Goal: Information Seeking & Learning: Learn about a topic

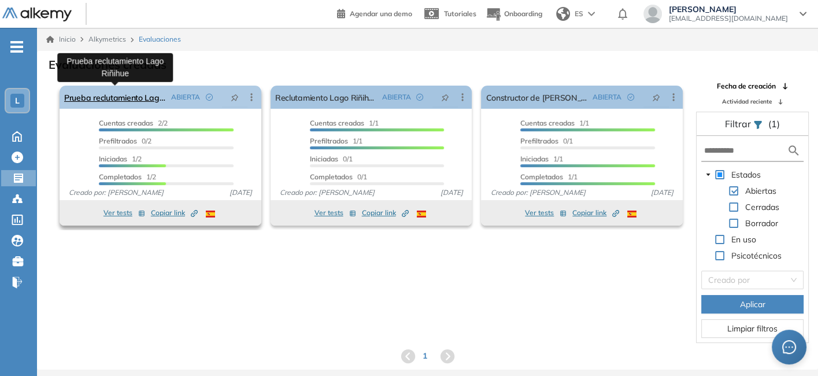
click at [129, 98] on link "Prueba reclutamiento Lago Riñihue" at bounding box center [115, 97] width 102 height 23
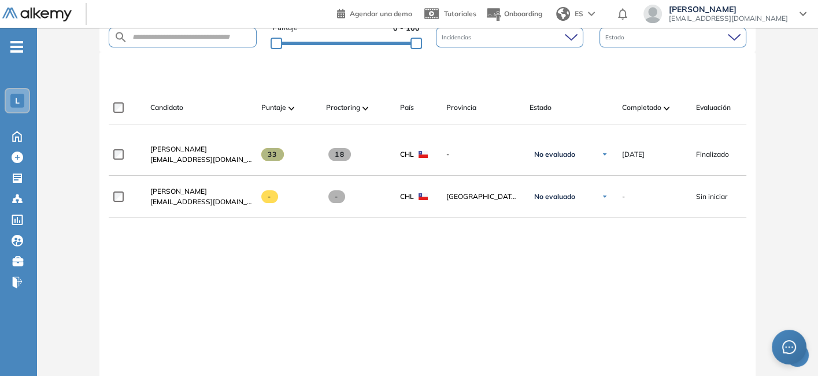
scroll to position [289, 0]
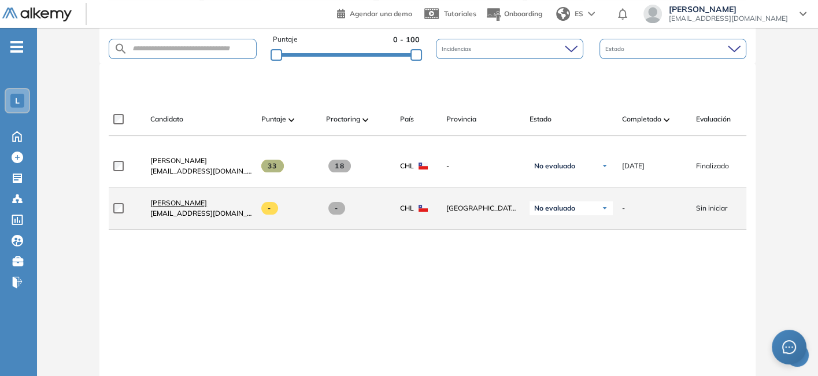
click at [203, 205] on link "[PERSON_NAME]" at bounding box center [201, 203] width 102 height 10
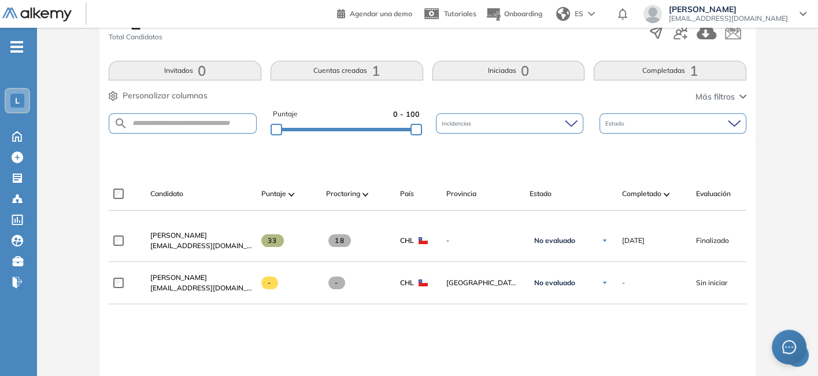
scroll to position [215, 0]
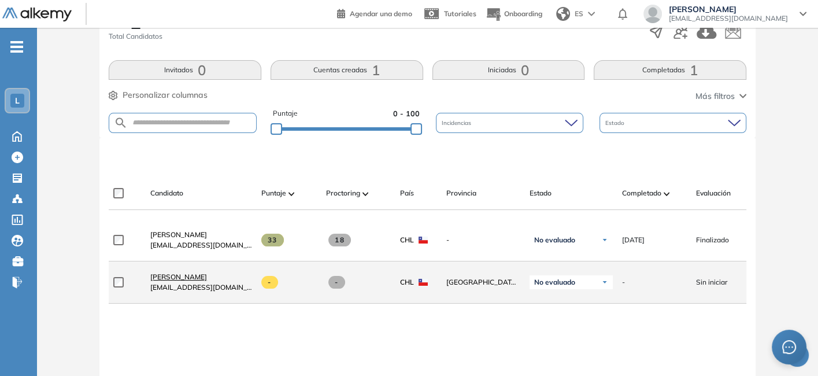
click at [158, 276] on span "[PERSON_NAME]" at bounding box center [178, 276] width 57 height 9
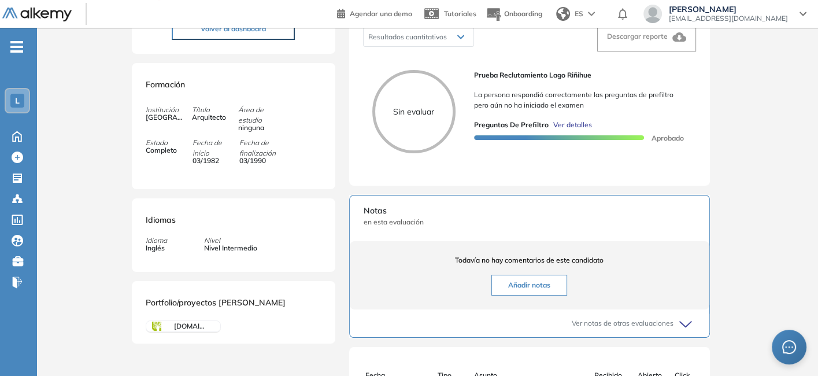
scroll to position [198, 0]
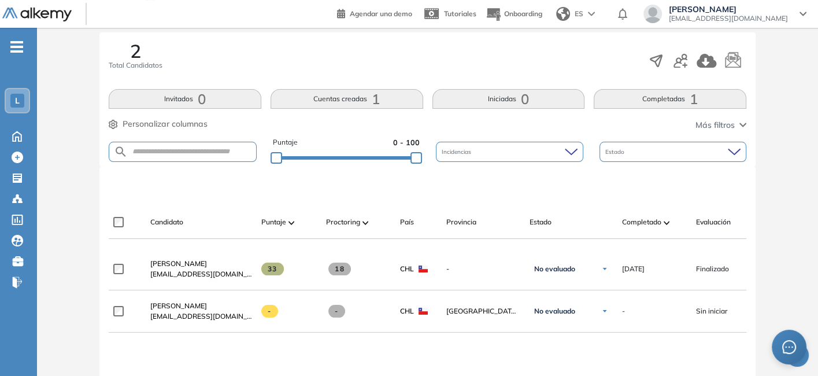
scroll to position [187, 0]
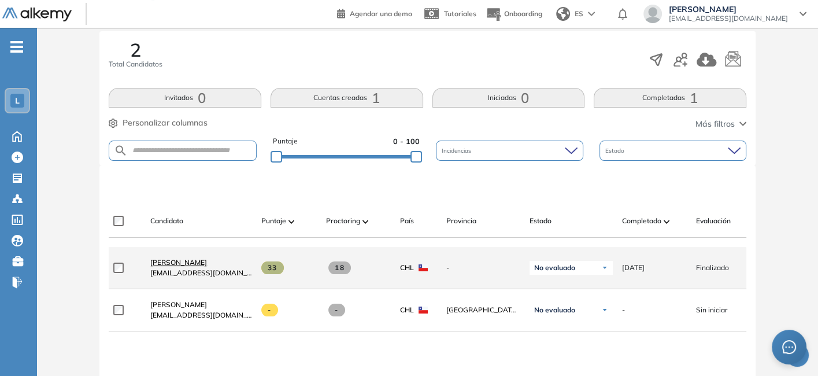
click at [179, 265] on span "[PERSON_NAME]" at bounding box center [178, 262] width 57 height 9
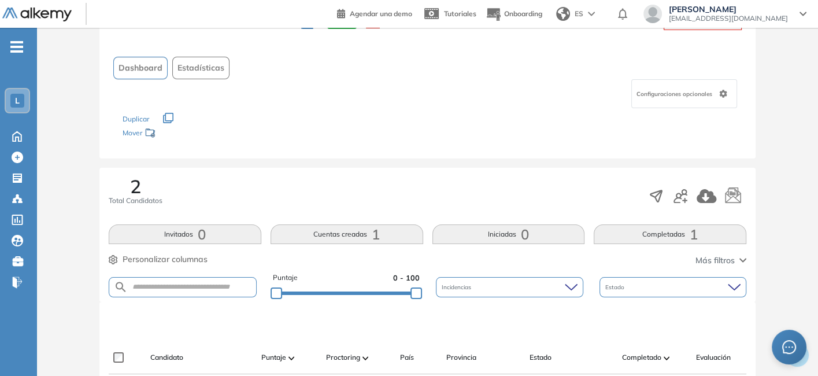
scroll to position [14, 0]
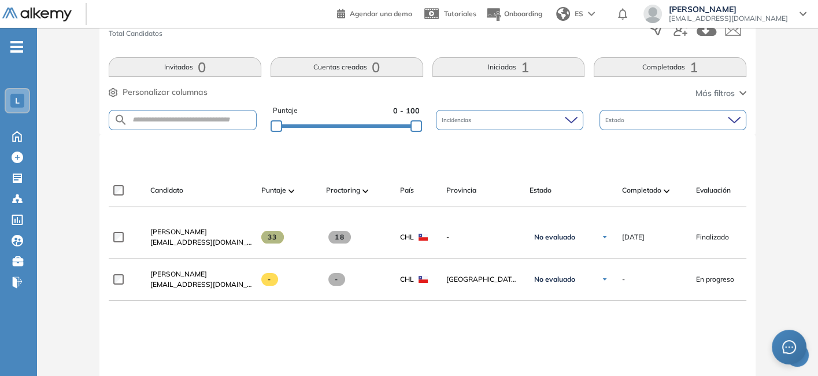
scroll to position [217, 0]
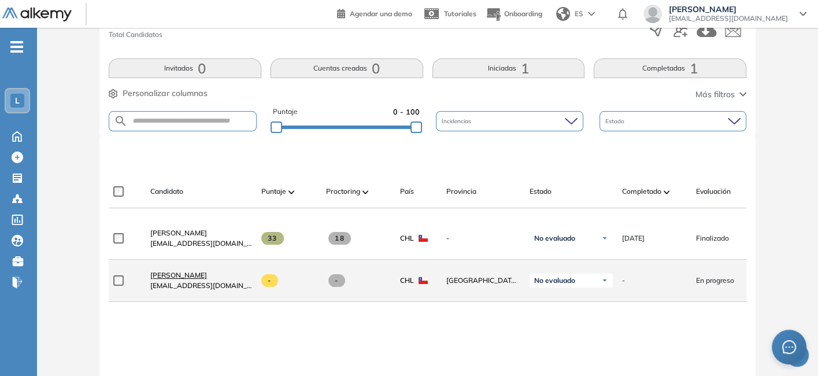
click at [176, 278] on span "[PERSON_NAME]" at bounding box center [178, 274] width 57 height 9
